Goal: Information Seeking & Learning: Learn about a topic

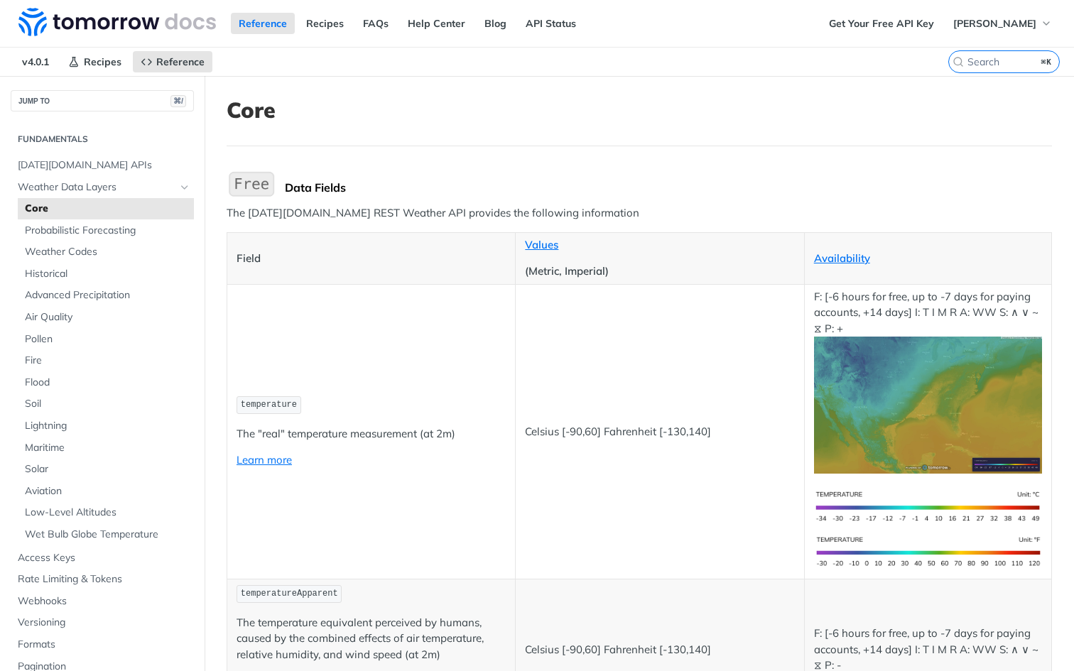
click at [532, 184] on div "Data Fields" at bounding box center [668, 187] width 767 height 14
click at [77, 225] on span "Probabilistic Forecasting" at bounding box center [107, 231] width 165 height 14
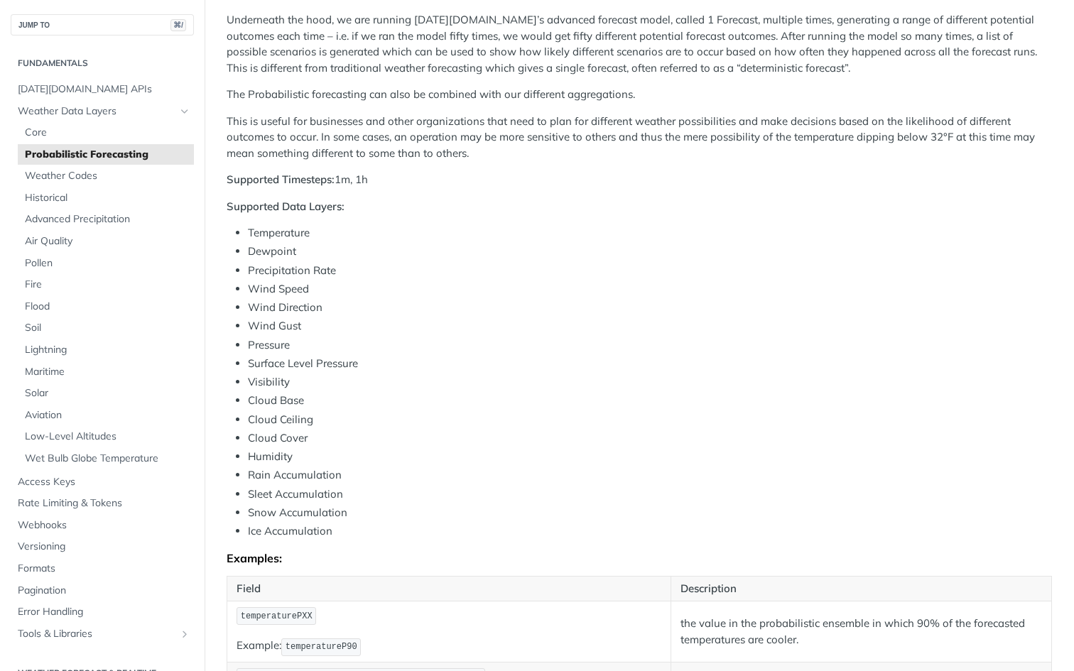
scroll to position [219, 0]
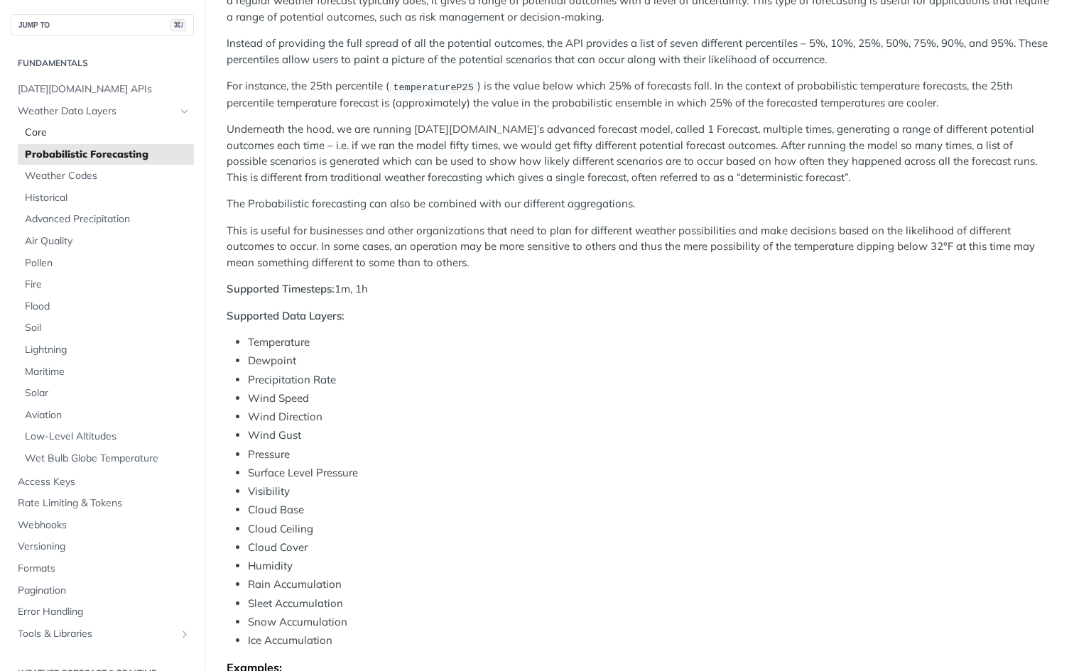
click at [72, 126] on span "Core" at bounding box center [107, 133] width 165 height 14
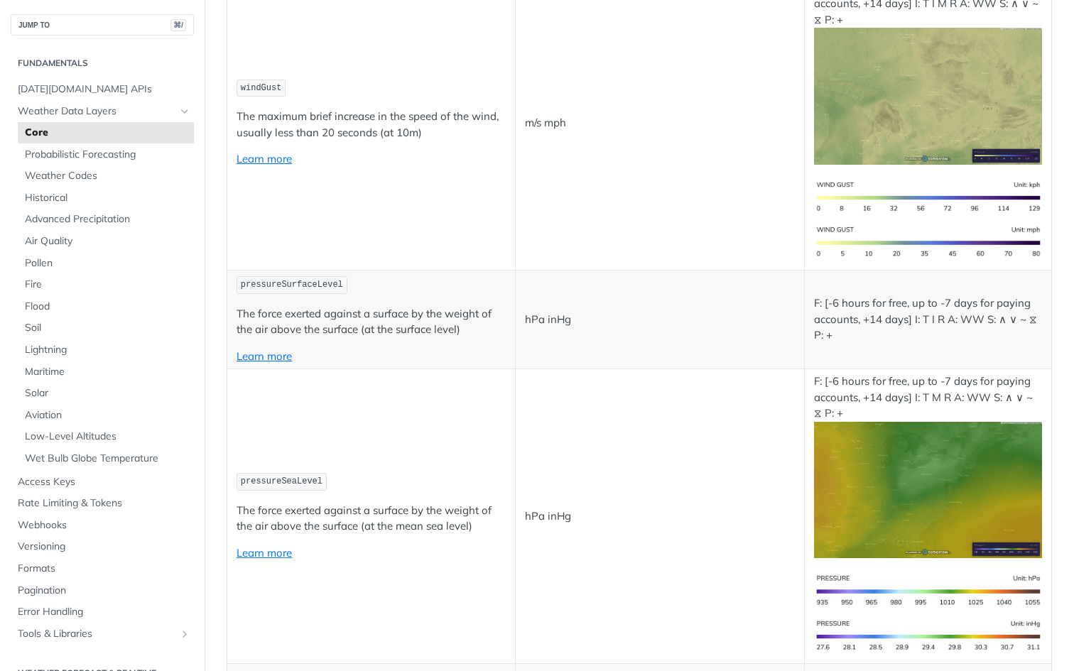
scroll to position [1856, 0]
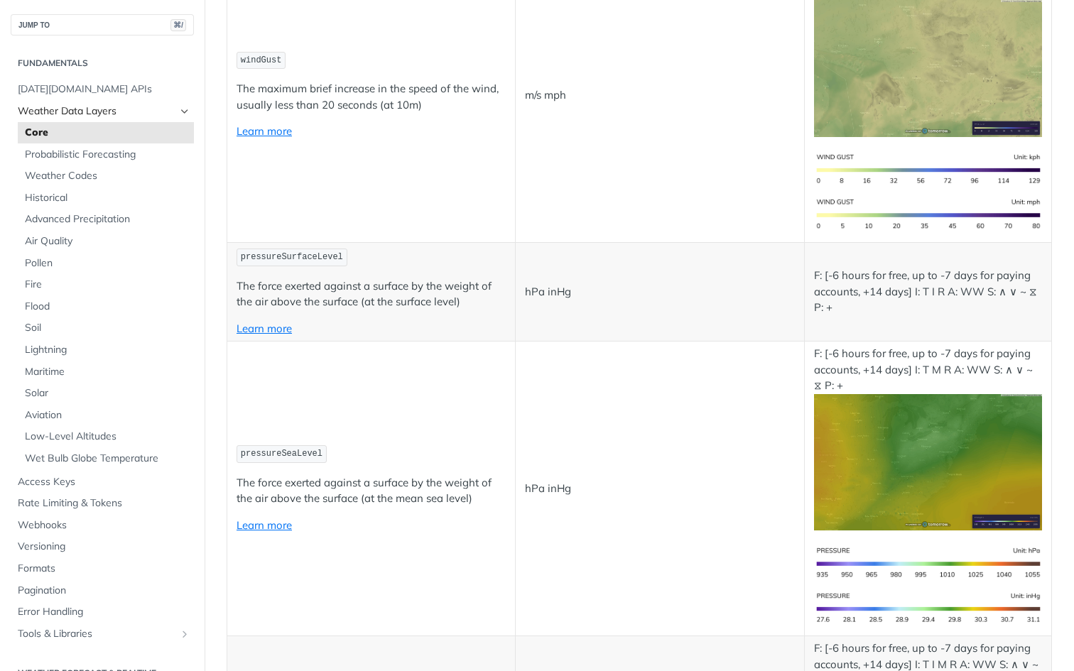
click at [53, 111] on span "Weather Data Layers" at bounding box center [97, 111] width 158 height 14
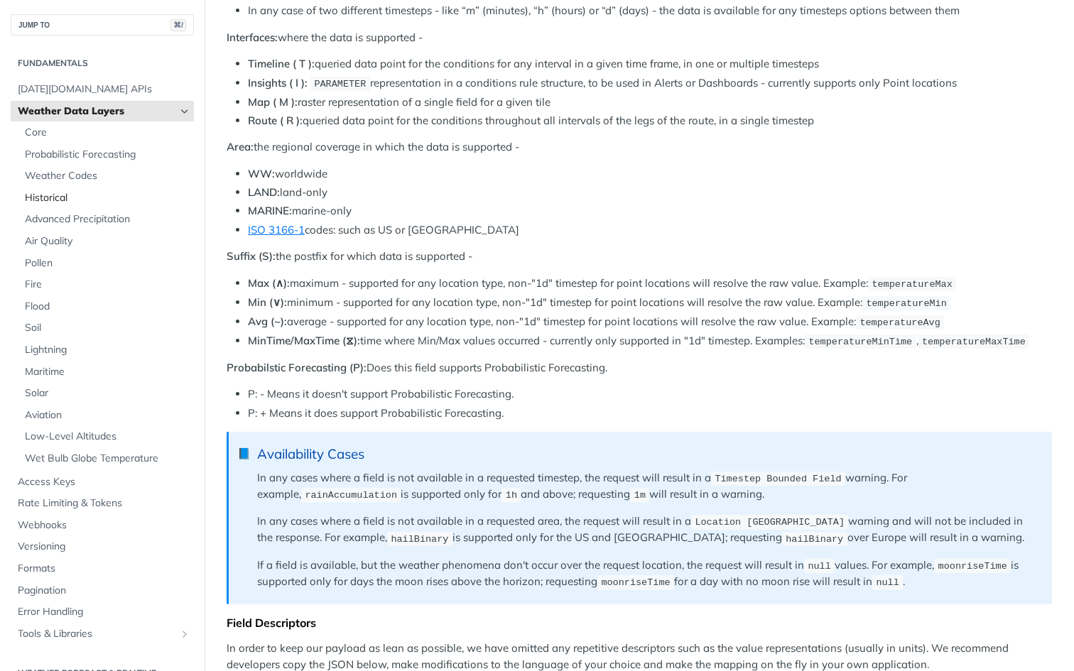
scroll to position [656, 0]
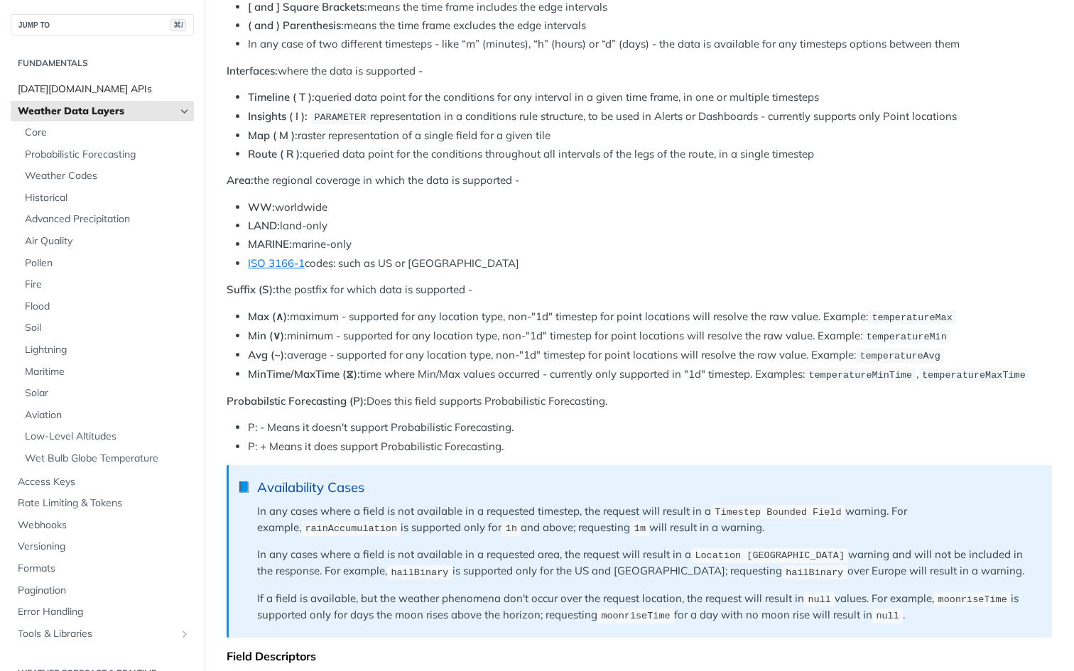
click at [65, 89] on span "[DATE][DOMAIN_NAME] APIs" at bounding box center [104, 89] width 173 height 14
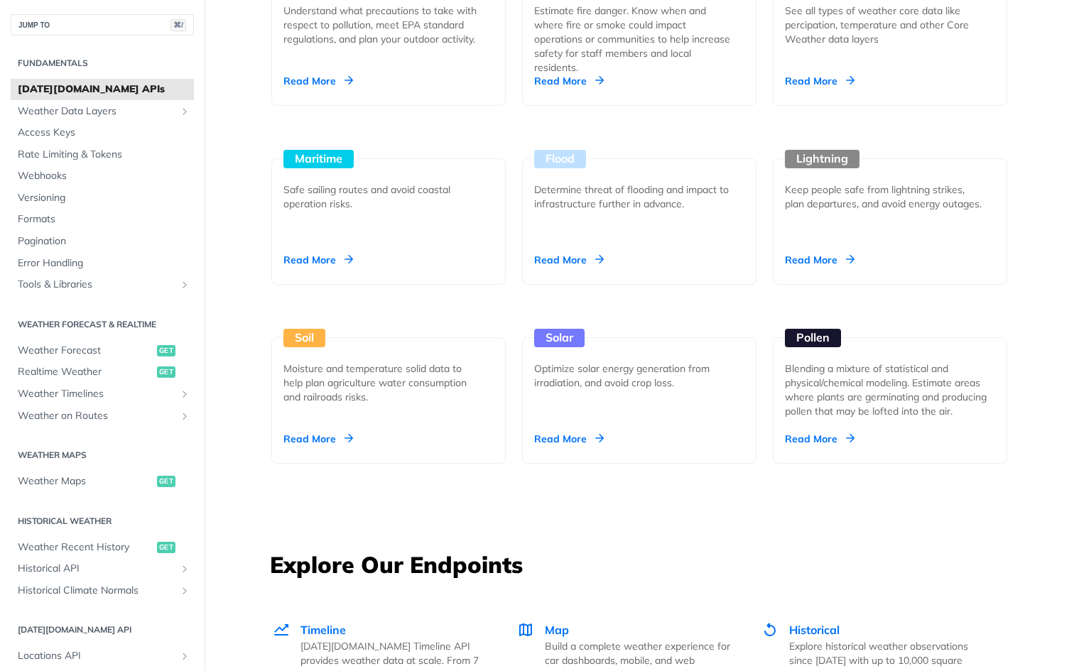
scroll to position [1557, 0]
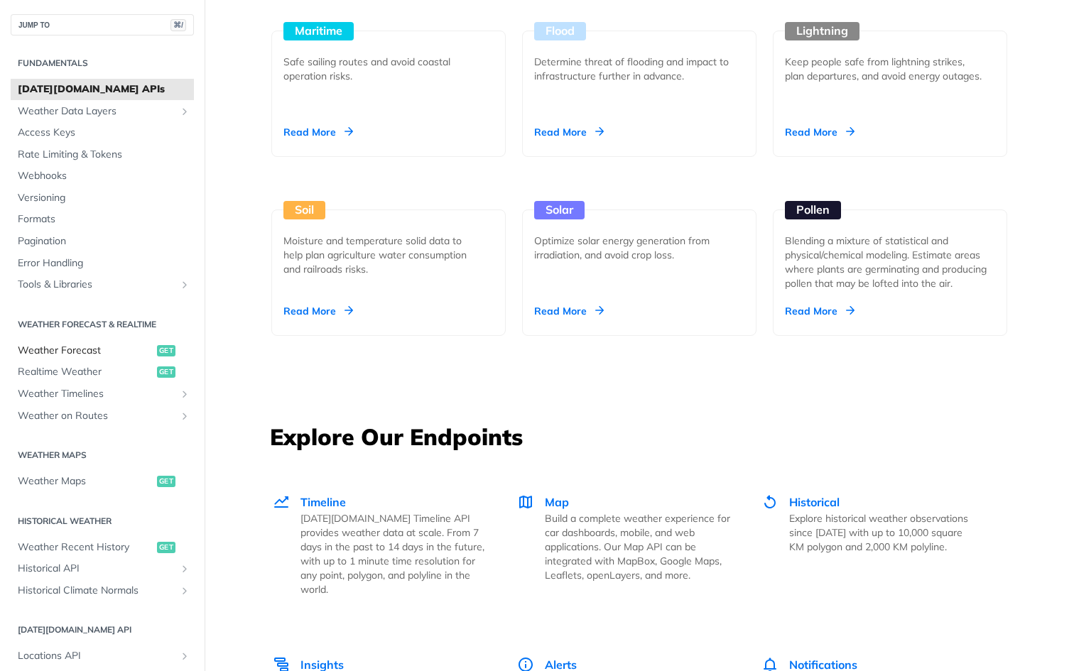
click at [67, 348] on span "Weather Forecast" at bounding box center [86, 351] width 136 height 14
